Goal: Task Accomplishment & Management: Use online tool/utility

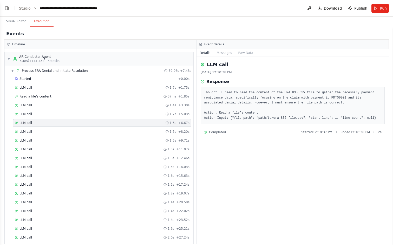
scroll to position [3680, 0]
click at [17, 20] on button "Visual Editor" at bounding box center [16, 21] width 28 height 11
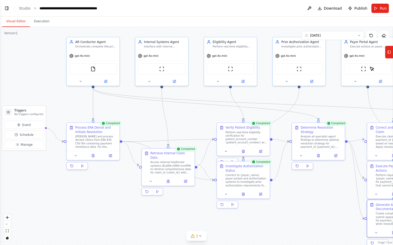
drag, startPoint x: 21, startPoint y: 95, endPoint x: 192, endPoint y: 115, distance: 172.5
click at [192, 115] on div ".deletable-edge-delete-btn { width: 20px; height: 20px; border: 0px solid #ffff…" at bounding box center [196, 136] width 393 height 218
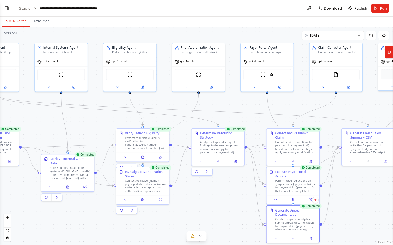
drag, startPoint x: 201, startPoint y: 89, endPoint x: 101, endPoint y: 96, distance: 100.0
click at [101, 96] on div ".deletable-edge-delete-btn { width: 20px; height: 20px; border: 0px solid #ffff…" at bounding box center [196, 136] width 393 height 218
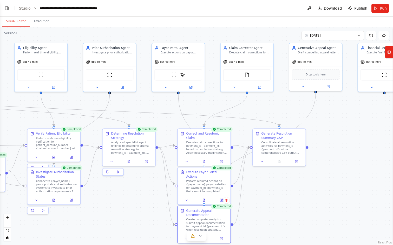
drag, startPoint x: 256, startPoint y: 108, endPoint x: 167, endPoint y: 108, distance: 88.8
click at [167, 108] on div ".deletable-edge-delete-btn { width: 20px; height: 20px; border: 0px solid #ffff…" at bounding box center [196, 136] width 393 height 218
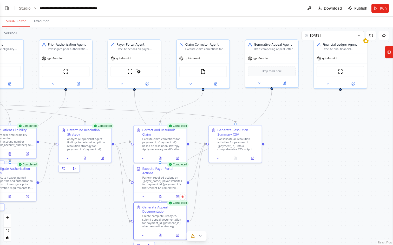
drag, startPoint x: 279, startPoint y: 117, endPoint x: 223, endPoint y: 114, distance: 56.2
click at [223, 114] on div ".deletable-edge-delete-btn { width: 20px; height: 20px; border: 0px solid #ffff…" at bounding box center [196, 136] width 393 height 218
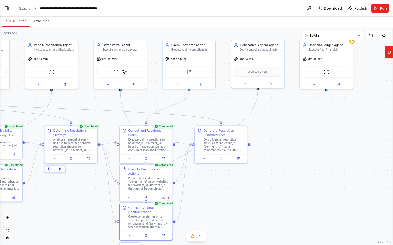
drag, startPoint x: 304, startPoint y: 107, endPoint x: 280, endPoint y: 107, distance: 23.6
click at [280, 107] on div ".deletable-edge-delete-btn { width: 20px; height: 20px; border: 0px solid #ffff…" at bounding box center [196, 136] width 393 height 218
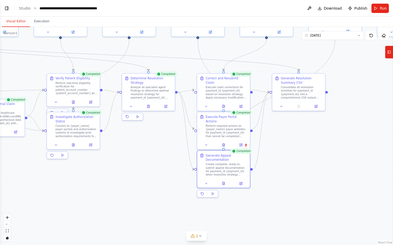
drag, startPoint x: 245, startPoint y: 151, endPoint x: 348, endPoint y: 98, distance: 116.2
click at [348, 98] on div ".deletable-edge-delete-btn { width: 20px; height: 20px; border: 0px solid #ffff…" at bounding box center [196, 136] width 393 height 218
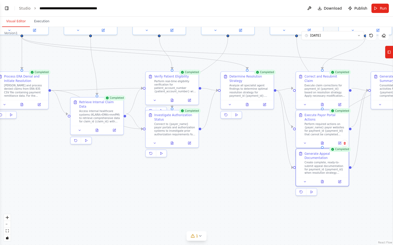
drag, startPoint x: 160, startPoint y: 134, endPoint x: 255, endPoint y: 133, distance: 94.8
click at [255, 133] on div ".deletable-edge-delete-btn { width: 20px; height: 20px; border: 0px solid #ffff…" at bounding box center [196, 136] width 393 height 218
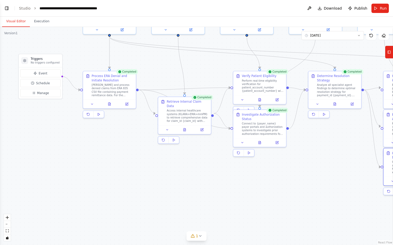
drag, startPoint x: 93, startPoint y: 167, endPoint x: 185, endPoint y: 166, distance: 92.5
click at [185, 166] on div ".deletable-edge-delete-btn { width: 20px; height: 20px; border: 0px solid #ffff…" at bounding box center [196, 136] width 393 height 218
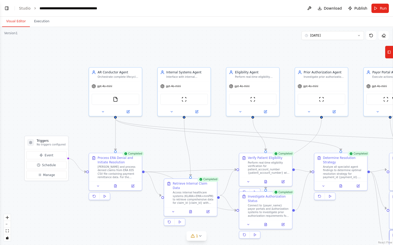
drag, startPoint x: 138, startPoint y: 142, endPoint x: 138, endPoint y: 223, distance: 80.8
click at [138, 223] on div ".deletable-edge-delete-btn { width: 20px; height: 20px; border: 0px solid #ffff…" at bounding box center [196, 136] width 393 height 218
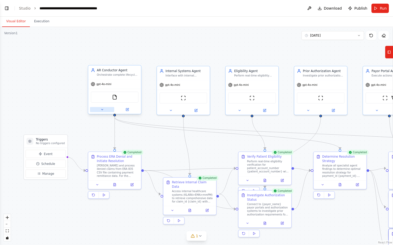
click at [104, 111] on button at bounding box center [102, 109] width 24 height 5
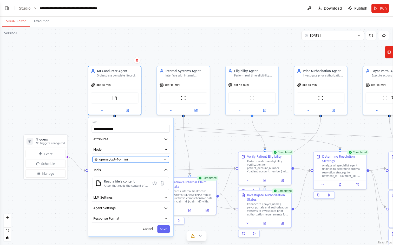
click at [116, 159] on span "openai/gpt-4o-mini" at bounding box center [113, 160] width 29 height 4
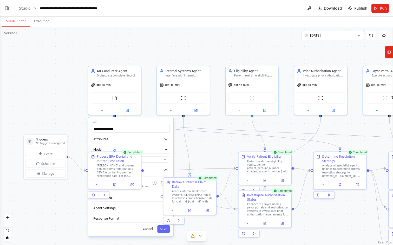
click at [65, 99] on div ".deletable-edge-delete-btn { width: 20px; height: 20px; border: 0px solid #ffff…" at bounding box center [196, 136] width 393 height 218
click at [201, 144] on div ".deletable-edge-delete-btn { width: 20px; height: 20px; border: 0px solid #ffff…" at bounding box center [196, 136] width 393 height 218
click at [146, 229] on button "Cancel" at bounding box center [147, 229] width 15 height 8
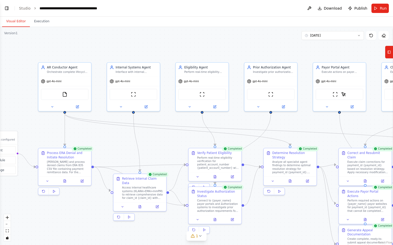
drag, startPoint x: 232, startPoint y: 144, endPoint x: 182, endPoint y: 140, distance: 50.0
click at [182, 140] on div ".deletable-edge-delete-btn { width: 20px; height: 20px; border: 0px solid #ffff…" at bounding box center [196, 136] width 393 height 218
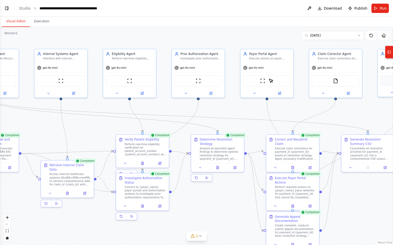
drag, startPoint x: 307, startPoint y: 143, endPoint x: 235, endPoint y: 130, distance: 73.7
click at [235, 130] on div ".deletable-edge-delete-btn { width: 20px; height: 20px; border: 0px solid #ffff…" at bounding box center [196, 136] width 393 height 218
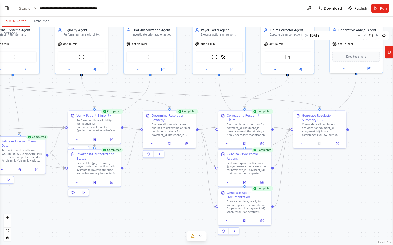
drag, startPoint x: 371, startPoint y: 196, endPoint x: 323, endPoint y: 172, distance: 53.7
click at [323, 172] on div ".deletable-edge-delete-btn { width: 20px; height: 20px; border: 0px solid #ffff…" at bounding box center [196, 136] width 393 height 218
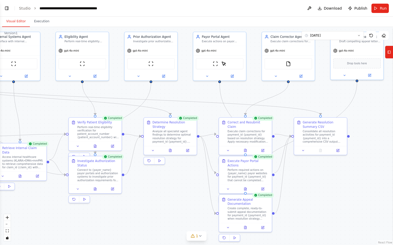
drag, startPoint x: 325, startPoint y: 181, endPoint x: 329, endPoint y: 193, distance: 12.4
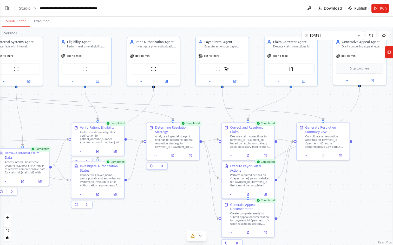
click at [329, 193] on div ".deletable-edge-delete-btn { width: 20px; height: 20px; border: 0px solid #ffff…" at bounding box center [196, 136] width 393 height 218
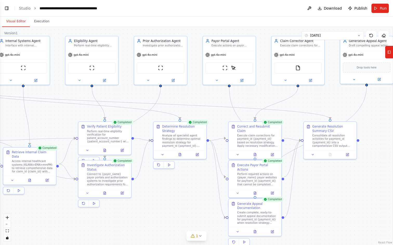
drag, startPoint x: 374, startPoint y: 122, endPoint x: 386, endPoint y: 120, distance: 12.3
click at [386, 120] on div ".deletable-edge-delete-btn { width: 20px; height: 20px; border: 0px solid #ffff…" at bounding box center [196, 136] width 393 height 218
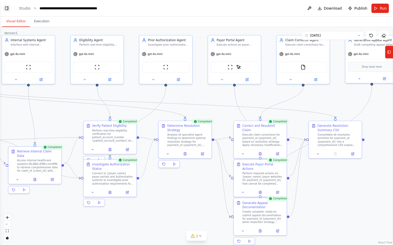
click at [6, 11] on button "Toggle Left Sidebar" at bounding box center [6, 8] width 7 height 7
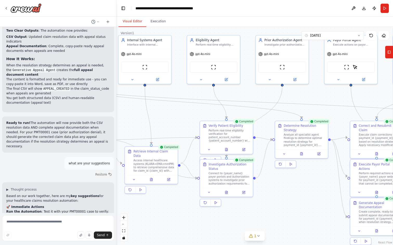
scroll to position [3488, 0]
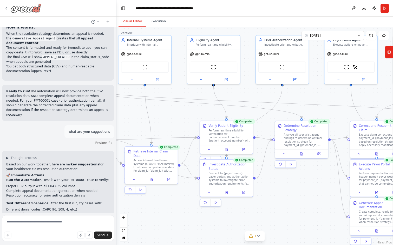
click at [7, 6] on icon at bounding box center [6, 8] width 4 height 4
click at [122, 9] on button "Toggle Left Sidebar" at bounding box center [122, 8] width 7 height 7
